Goal: Go to known website: Access a specific website the user already knows

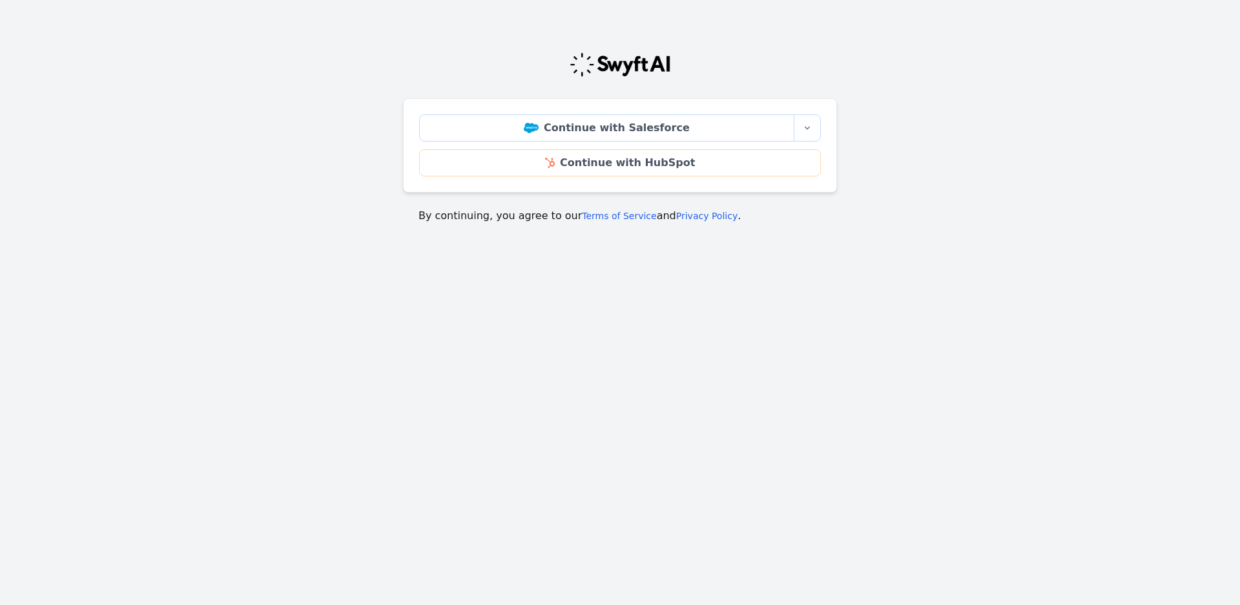
click at [349, 88] on main "Continue with Salesforce More sign-in options Continue with Salesforce Sandbox …" at bounding box center [620, 132] width 1240 height 213
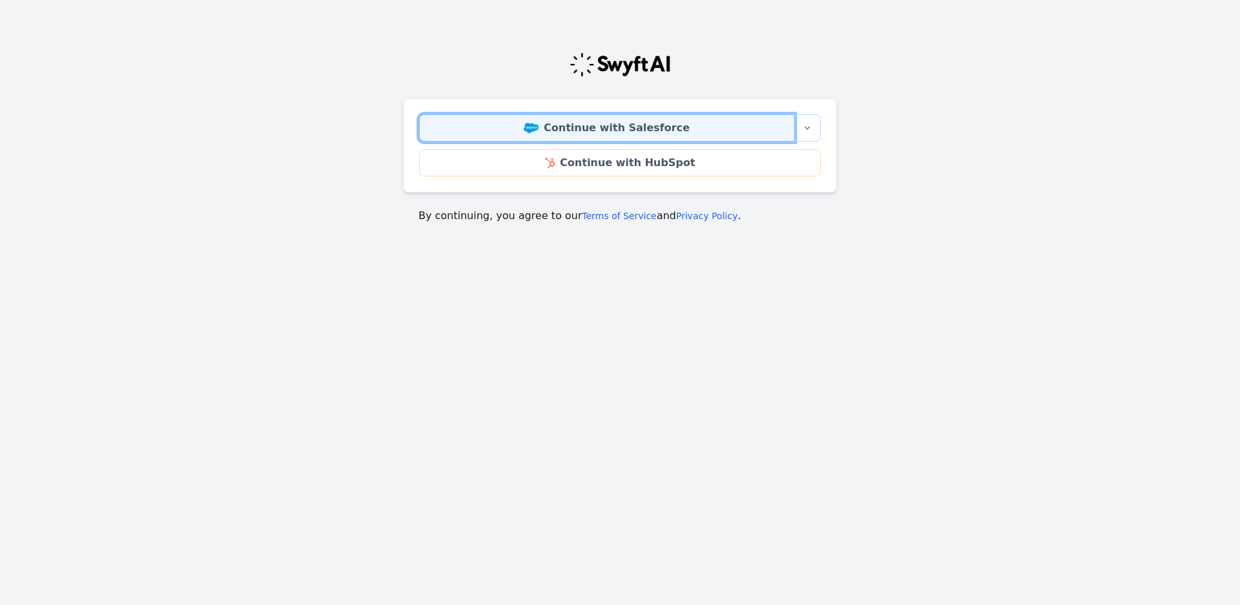
click at [600, 138] on link "Continue with Salesforce" at bounding box center [606, 127] width 375 height 27
click at [621, 130] on link "Continue with Salesforce" at bounding box center [606, 127] width 375 height 27
